Goal: Task Accomplishment & Management: Manage account settings

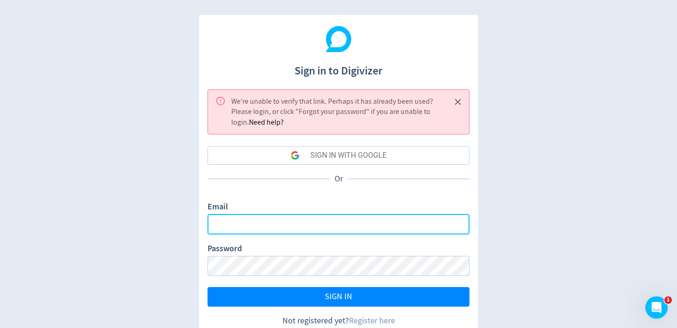
click at [260, 227] on input "Email" at bounding box center [338, 224] width 262 height 20
click at [346, 224] on input "Email" at bounding box center [338, 224] width 262 height 20
click at [296, 224] on input "Email" at bounding box center [338, 224] width 262 height 20
click at [372, 218] on input "Email" at bounding box center [338, 224] width 262 height 20
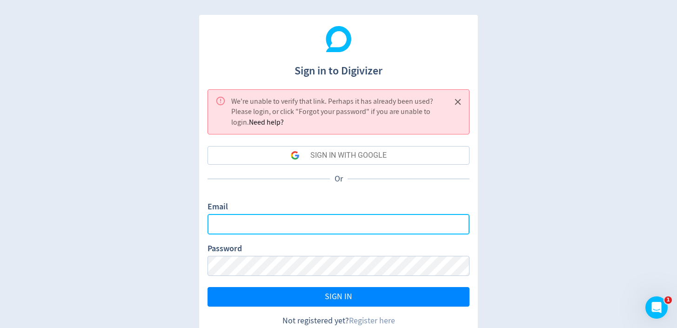
click at [370, 223] on input "Email" at bounding box center [338, 224] width 262 height 20
click at [357, 223] on input "Email" at bounding box center [338, 224] width 262 height 20
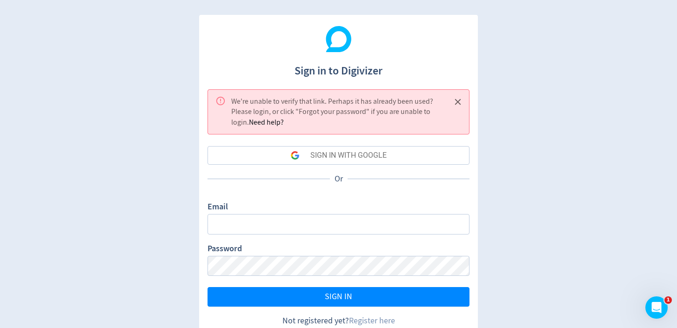
click at [259, 176] on div "Or" at bounding box center [338, 179] width 262 height 28
click at [333, 158] on div "SIGN IN WITH GOOGLE" at bounding box center [348, 155] width 76 height 19
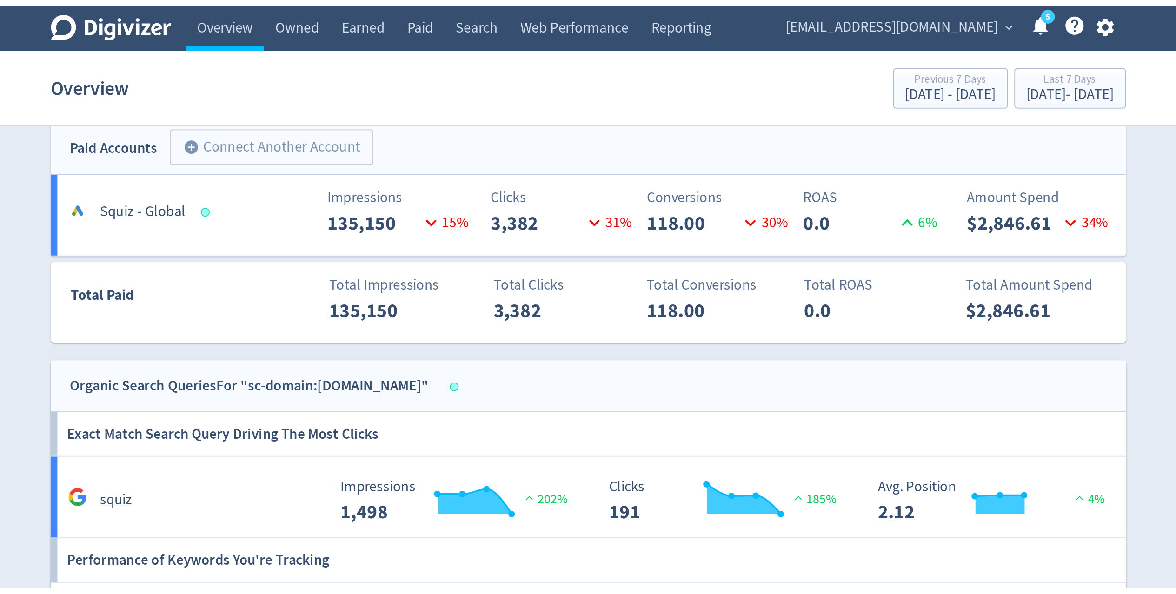
scroll to position [209, 0]
